Goal: Task Accomplishment & Management: Use online tool/utility

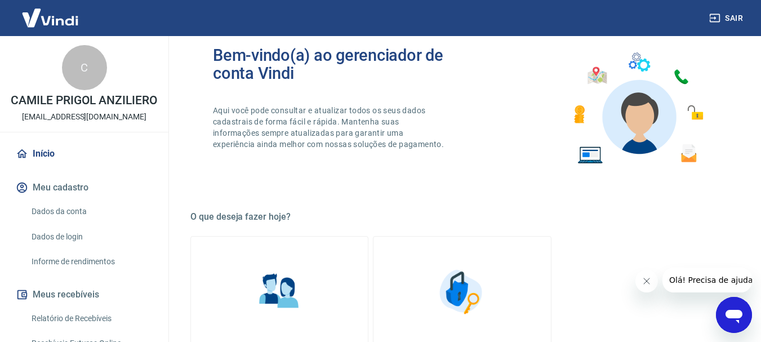
scroll to position [56, 0]
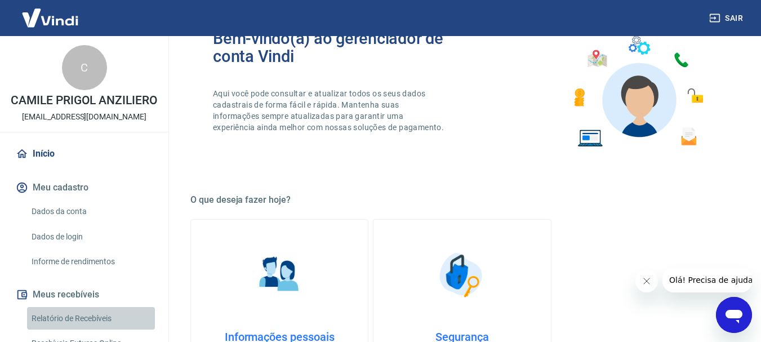
click at [91, 327] on link "Relatório de Recebíveis" at bounding box center [91, 318] width 128 height 23
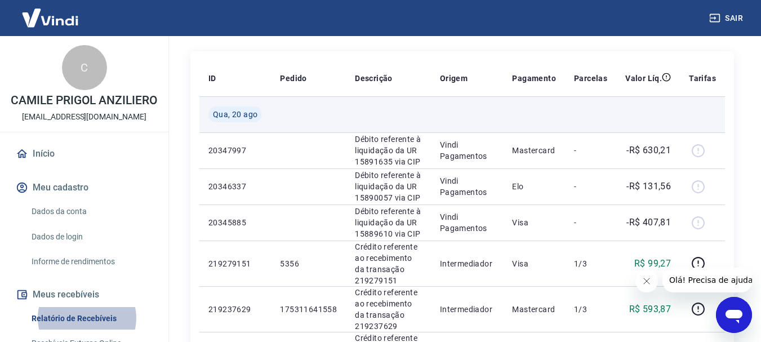
scroll to position [225, 0]
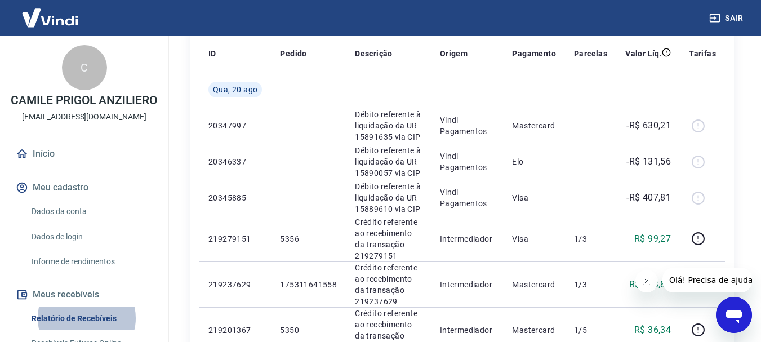
click at [642, 280] on icon "Fechar mensagem da empresa" at bounding box center [645, 281] width 9 height 9
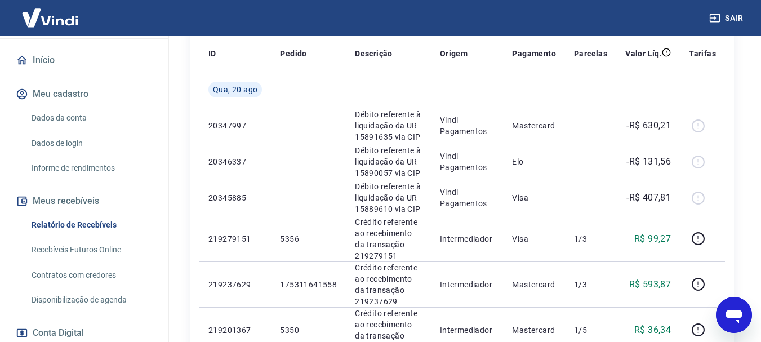
scroll to position [113, 0]
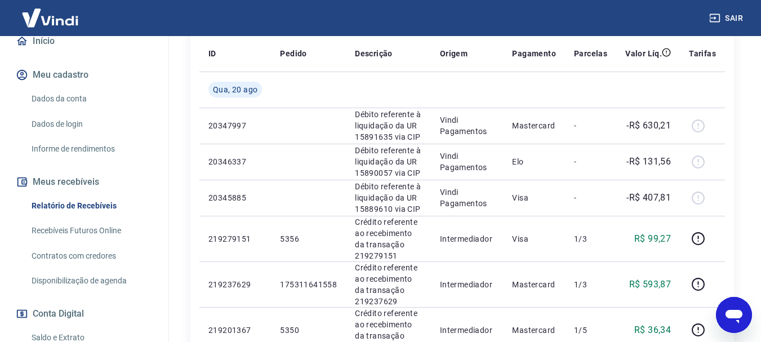
click at [95, 242] on link "Recebíveis Futuros Online" at bounding box center [91, 230] width 128 height 23
